Goal: Task Accomplishment & Management: Manage account settings

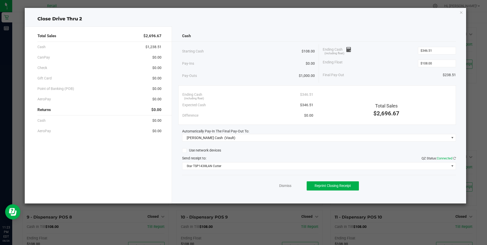
scroll to position [255, 0]
click at [284, 183] on div "Dismiss Reprint Closing Receipt" at bounding box center [319, 185] width 274 height 20
click at [284, 183] on link "Dismiss" at bounding box center [285, 185] width 12 height 5
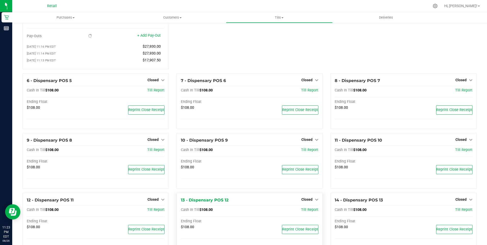
scroll to position [0, 0]
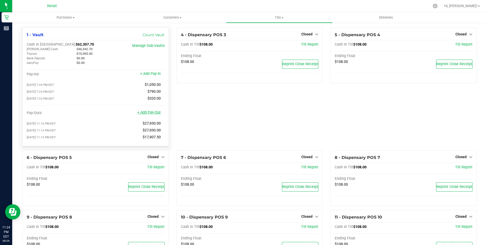
click at [149, 114] on link "+ Add Pay-Out" at bounding box center [148, 112] width 23 height 4
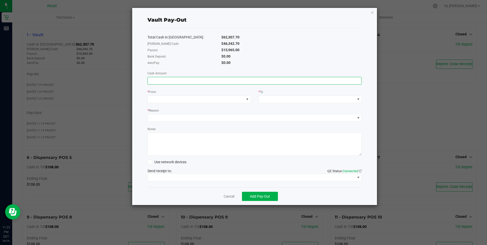
click at [149, 81] on input at bounding box center [255, 80] width 214 height 7
type input "$15,965.00"
click at [152, 97] on div at bounding box center [151, 99] width 3 height 9
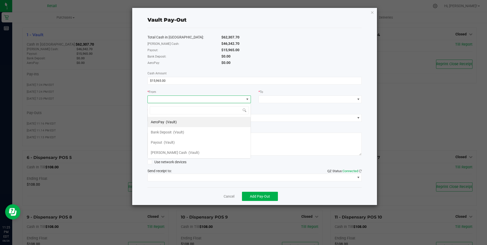
scroll to position [8, 103]
click at [164, 140] on span "(Vault)" at bounding box center [169, 142] width 11 height 4
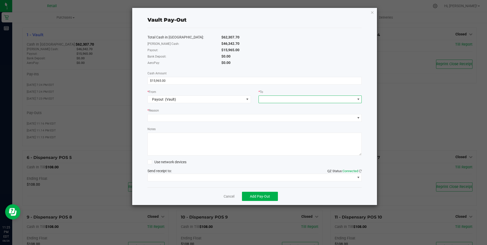
click at [261, 99] on div at bounding box center [262, 99] width 3 height 9
click at [278, 161] on span "[PERSON_NAME] Cash" at bounding box center [280, 163] width 36 height 4
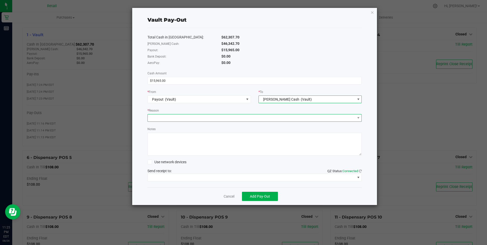
click at [155, 117] on span at bounding box center [251, 117] width 207 height 7
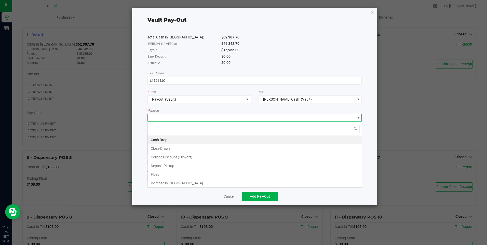
scroll to position [8, 214]
click at [164, 137] on li "Cash Drop" at bounding box center [255, 139] width 214 height 9
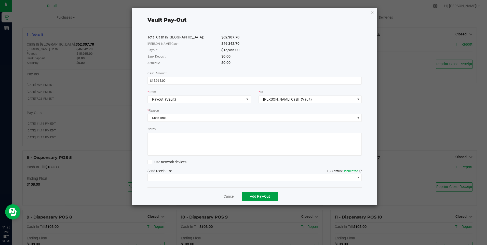
click at [260, 196] on span "Add Pay-Out" at bounding box center [260, 196] width 20 height 4
click at [227, 196] on link "Dismiss" at bounding box center [227, 196] width 12 height 5
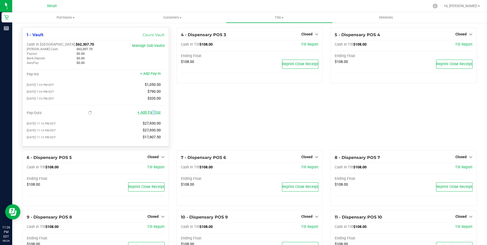
click at [151, 115] on link "+ Add Pay-Out" at bounding box center [148, 112] width 23 height 4
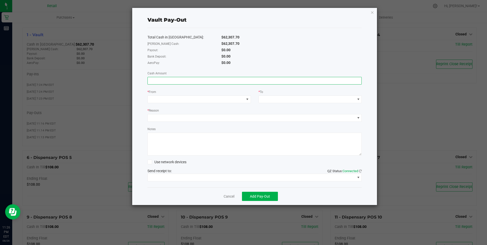
click at [149, 80] on input at bounding box center [255, 80] width 214 height 7
type input "$25,150.00"
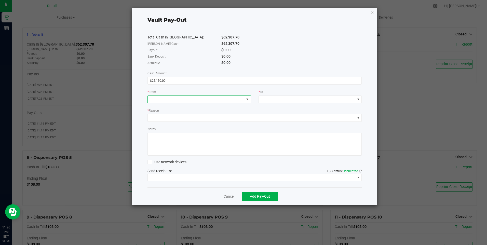
click at [153, 97] on span at bounding box center [196, 99] width 96 height 7
click at [162, 151] on span "[PERSON_NAME] Cash" at bounding box center [169, 152] width 36 height 4
click at [264, 97] on span at bounding box center [307, 99] width 96 height 7
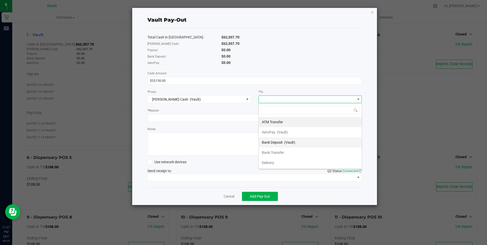
click at [280, 141] on span "Bank Deposit" at bounding box center [272, 142] width 21 height 4
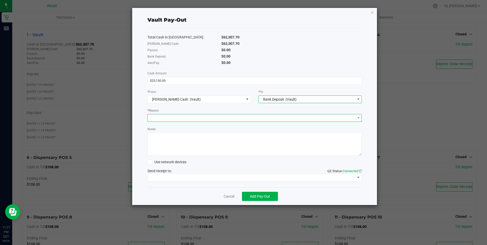
click at [154, 115] on span at bounding box center [251, 117] width 207 height 7
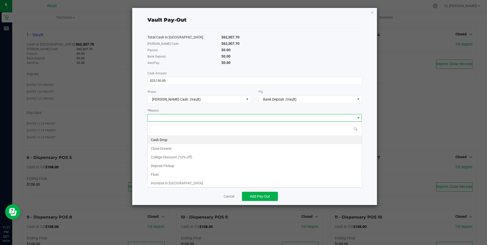
scroll to position [8, 214]
click at [164, 137] on li "Cash Drop" at bounding box center [255, 139] width 214 height 9
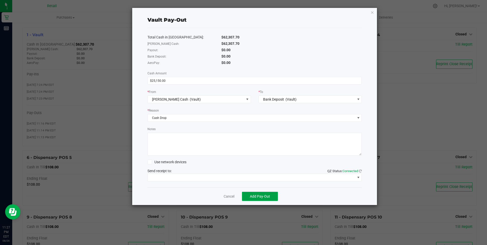
click at [251, 195] on span "Add Pay-Out" at bounding box center [260, 196] width 20 height 4
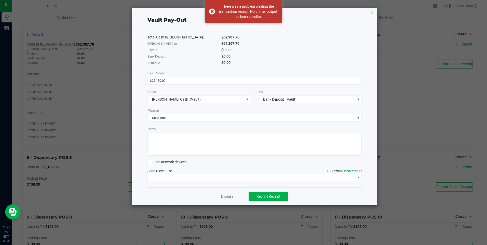
click at [226, 195] on link "Dismiss" at bounding box center [227, 196] width 12 height 5
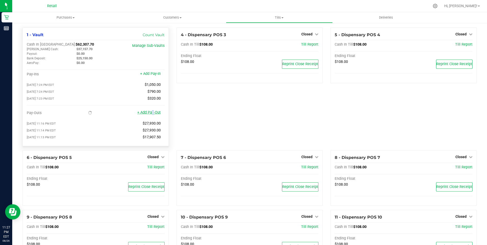
click at [151, 115] on link "+ Add Pay-Out" at bounding box center [148, 112] width 23 height 4
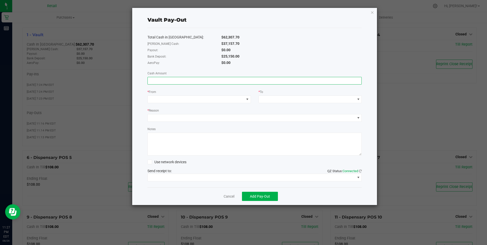
drag, startPoint x: 149, startPoint y: 78, endPoint x: 148, endPoint y: 83, distance: 4.8
click at [149, 79] on input at bounding box center [255, 80] width 214 height 7
type input "$25,150.00"
click at [154, 100] on span at bounding box center [196, 99] width 96 height 7
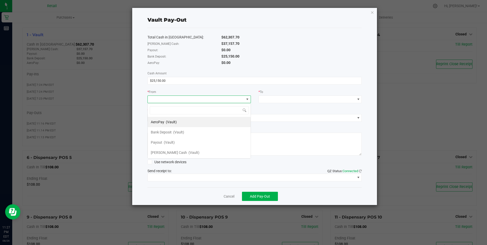
scroll to position [8, 103]
click at [163, 131] on span "Bank Deposit" at bounding box center [161, 132] width 21 height 4
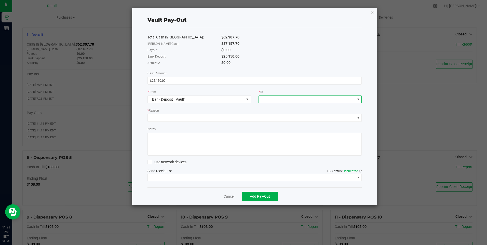
click at [264, 99] on span at bounding box center [307, 99] width 96 height 7
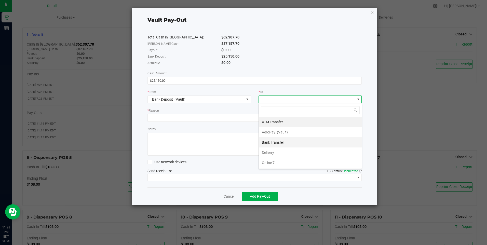
click at [270, 140] on span "Bank Transfer" at bounding box center [273, 142] width 22 height 4
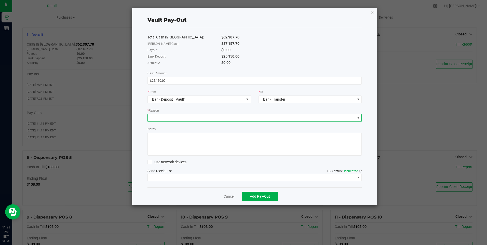
click at [152, 115] on span at bounding box center [251, 117] width 207 height 7
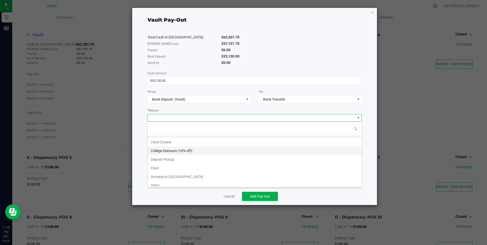
scroll to position [10, 0]
click at [157, 157] on li "Deposit Pickup" at bounding box center [255, 156] width 214 height 9
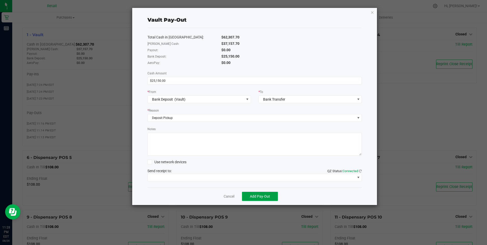
click at [257, 194] on span "Add Pay-Out" at bounding box center [260, 196] width 20 height 4
click at [223, 195] on link "Dismiss" at bounding box center [227, 196] width 12 height 5
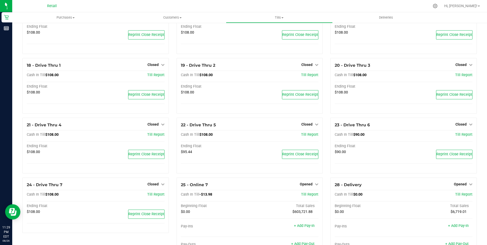
scroll to position [355, 0]
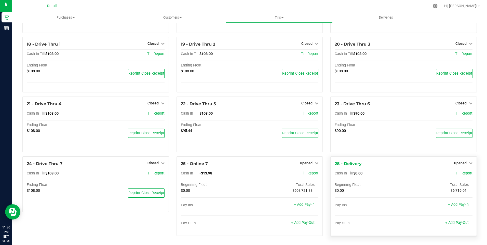
click at [456, 161] on div "Opened" at bounding box center [463, 163] width 19 height 6
click at [461, 162] on span "Opened" at bounding box center [460, 163] width 13 height 4
click at [461, 174] on link "Close Till" at bounding box center [461, 173] width 14 height 4
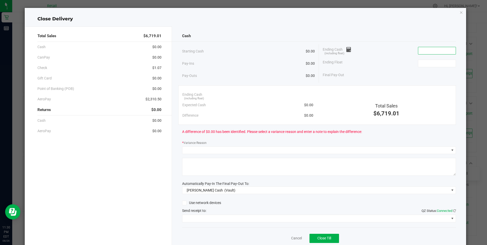
click at [418, 51] on input at bounding box center [436, 50] width 37 height 7
click at [421, 51] on input at bounding box center [436, 50] width 37 height 7
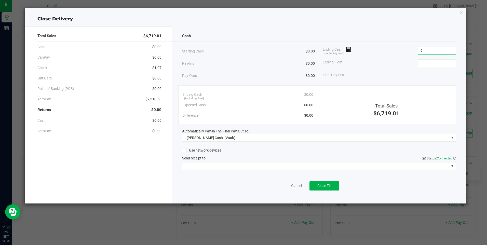
type input "$0.00"
click at [423, 64] on input at bounding box center [436, 63] width 37 height 7
type input "$0.00"
click at [325, 183] on button "Close Till" at bounding box center [324, 185] width 30 height 9
